Goal: Information Seeking & Learning: Learn about a topic

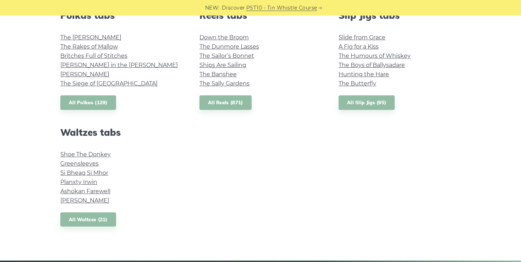
scroll to position [532, 0]
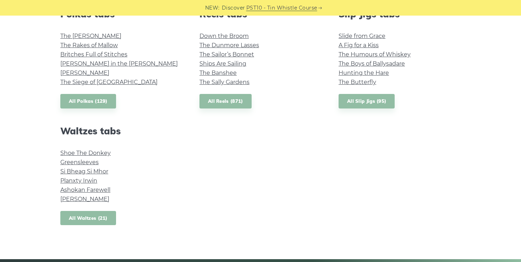
click at [91, 216] on link "All Waltzes (21)" at bounding box center [88, 218] width 56 height 15
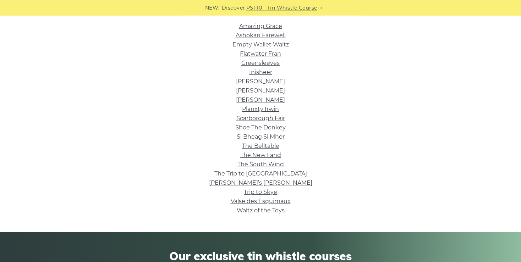
scroll to position [183, 0]
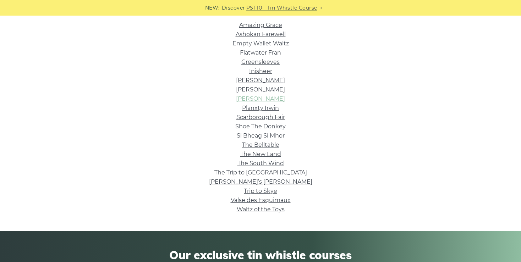
click at [261, 98] on link "[PERSON_NAME]" at bounding box center [260, 99] width 49 height 7
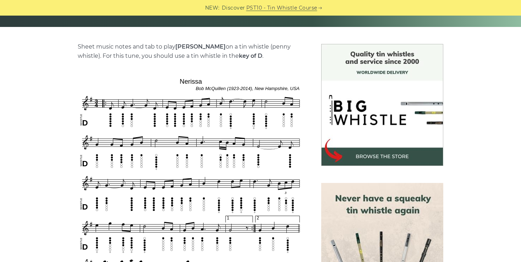
scroll to position [161, 0]
